Goal: Complete application form

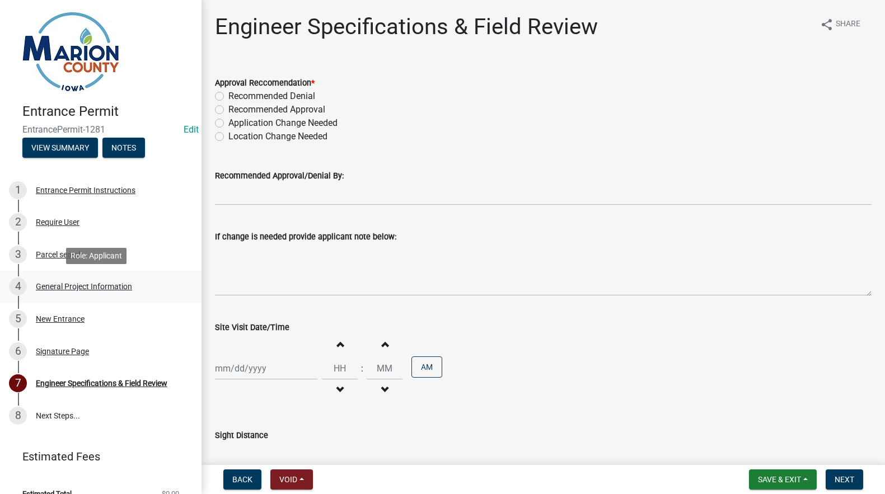
click at [63, 283] on div "General Project Information" at bounding box center [84, 287] width 96 height 8
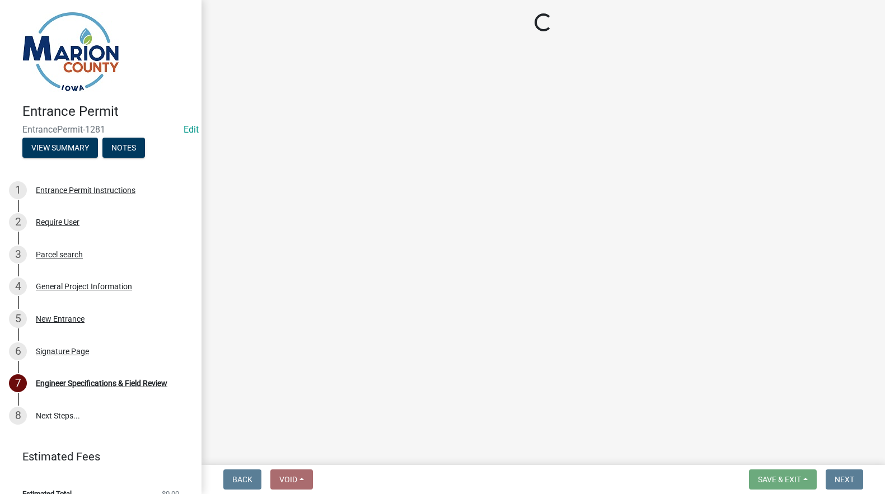
select select "491d49cf-3fe2-4d6a-91d4-9261f1d4421d"
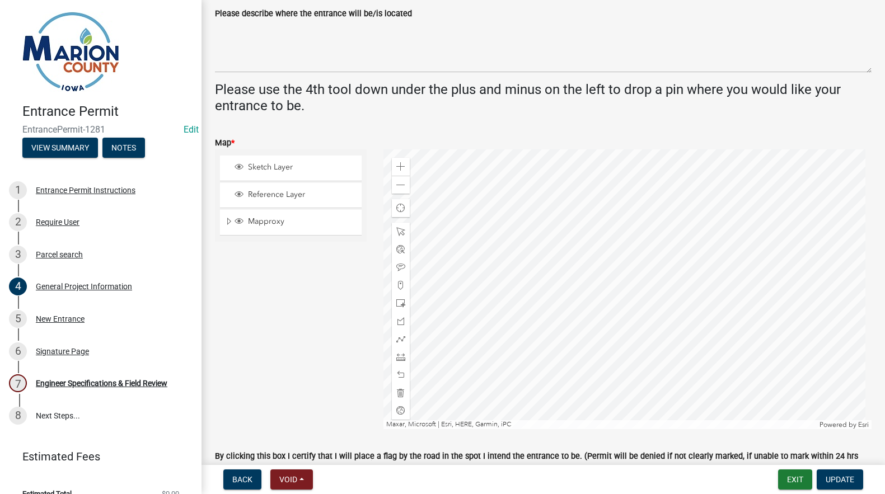
scroll to position [336, 0]
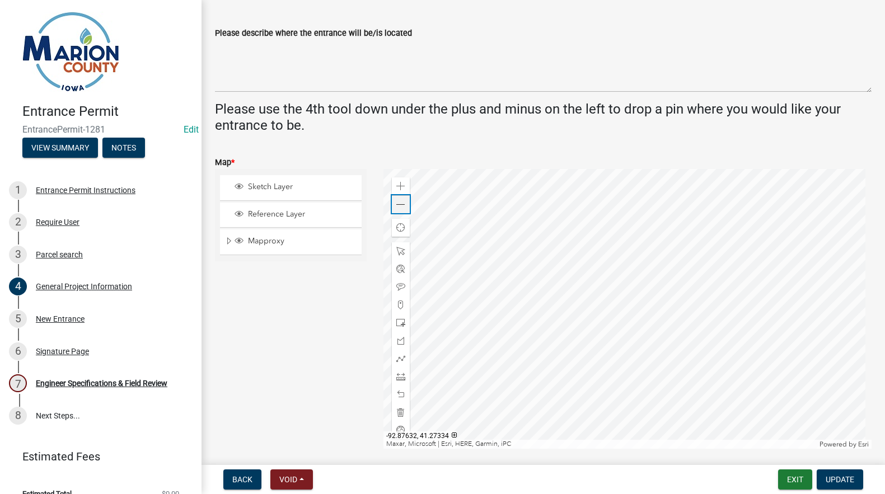
click at [400, 204] on span at bounding box center [400, 204] width 9 height 9
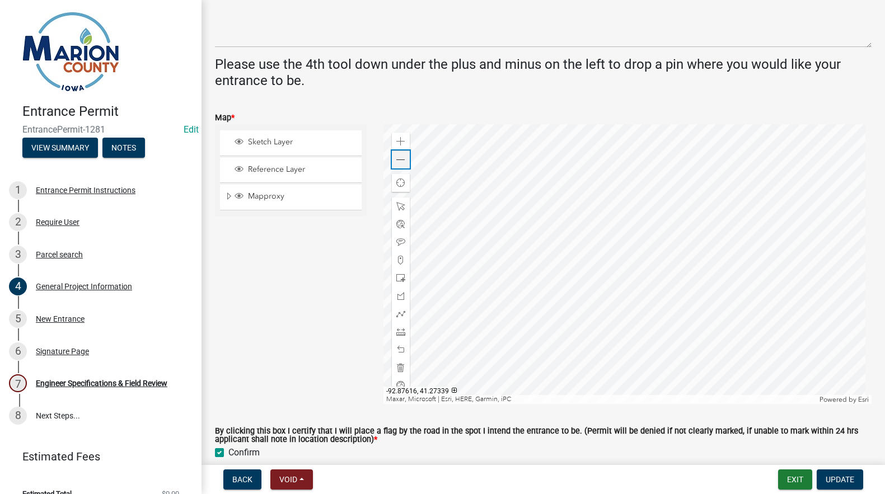
scroll to position [392, 0]
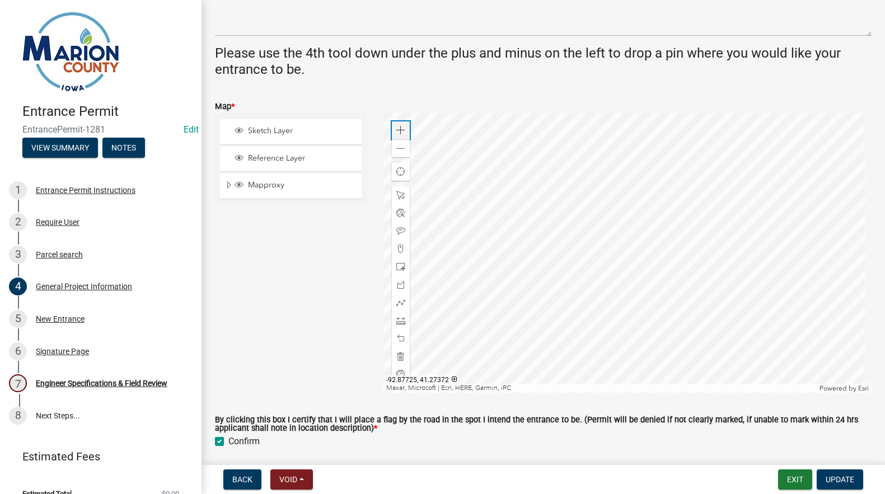
click at [403, 130] on span at bounding box center [400, 130] width 9 height 9
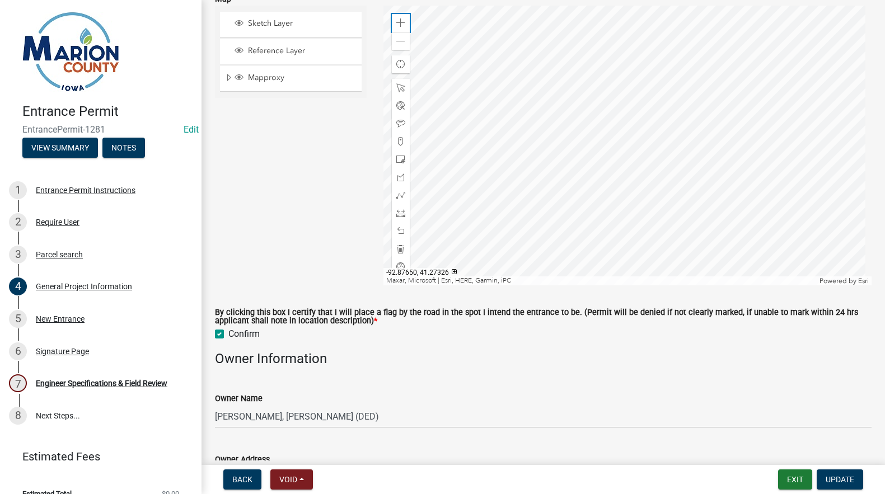
scroll to position [504, 0]
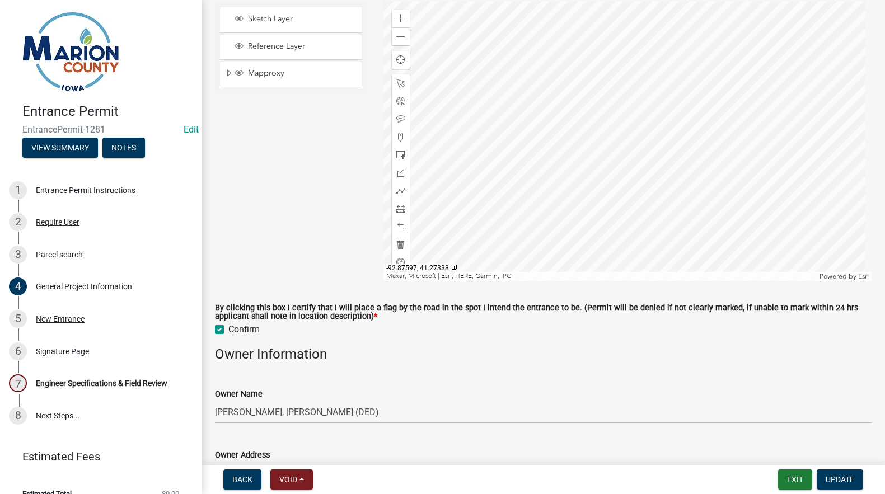
click at [648, 386] on div "Owner Name [PERSON_NAME], [PERSON_NAME] (DED)" at bounding box center [543, 398] width 657 height 52
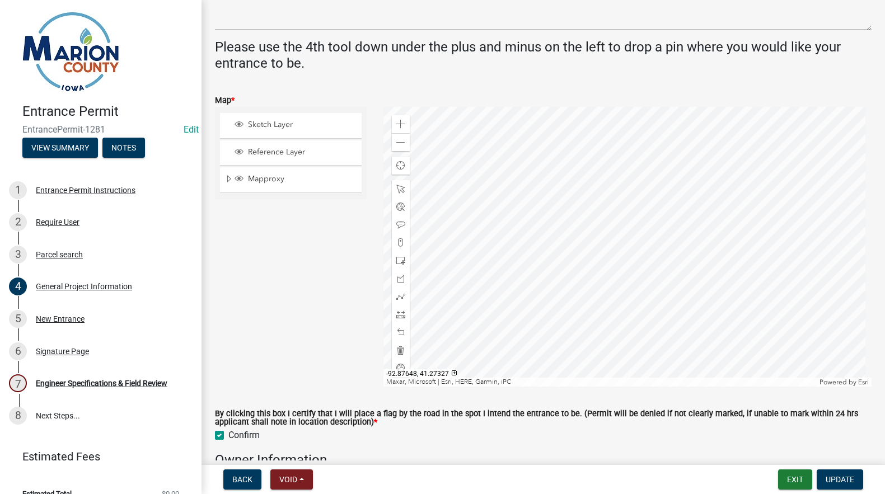
scroll to position [392, 0]
